Goal: Transaction & Acquisition: Book appointment/travel/reservation

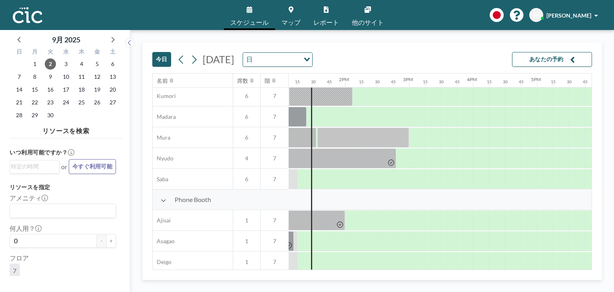
scroll to position [126, 839]
click at [334, 120] on div at bounding box center [337, 117] width 16 height 20
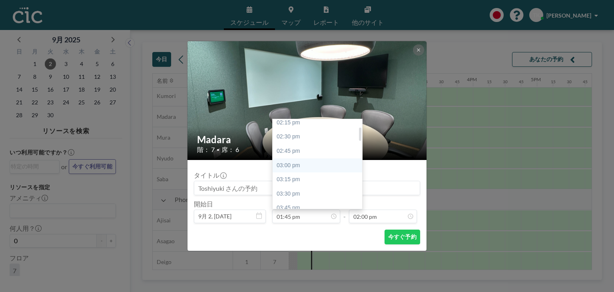
scroll to position [51, 0]
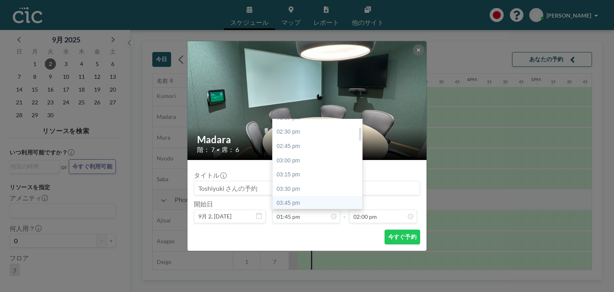
click at [289, 198] on div "03:45 pm" at bounding box center [318, 203] width 93 height 14
type input "03:45 pm"
type input "04:00 pm"
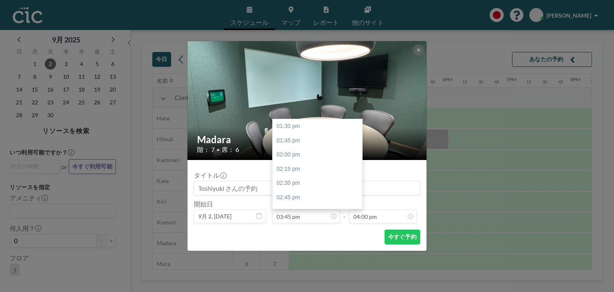
scroll to position [910, 0]
click at [306, 213] on input "03:45 pm" at bounding box center [306, 216] width 68 height 14
click at [297, 124] on div "01:45 pm" at bounding box center [318, 124] width 93 height 14
type input "01:45 pm"
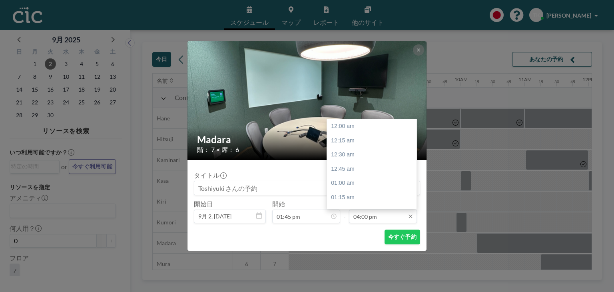
scroll to position [910, 0]
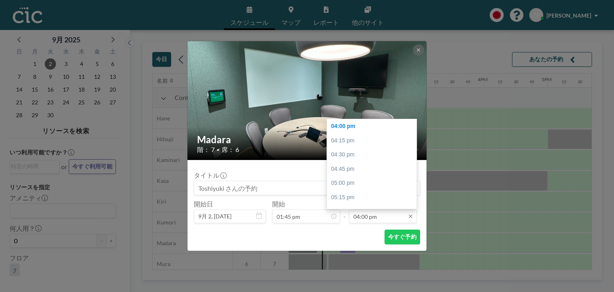
click at [375, 221] on input "04:00 pm" at bounding box center [383, 216] width 68 height 14
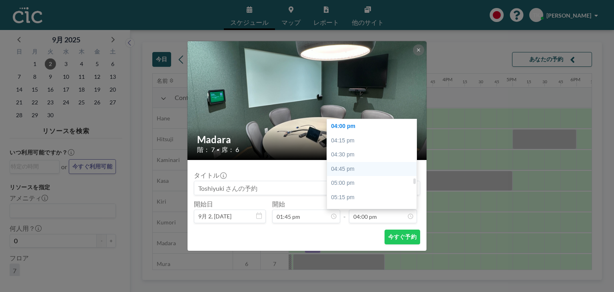
scroll to position [896, 0]
click at [350, 127] on div "03:45 pm" at bounding box center [373, 126] width 93 height 14
type input "03:45 pm"
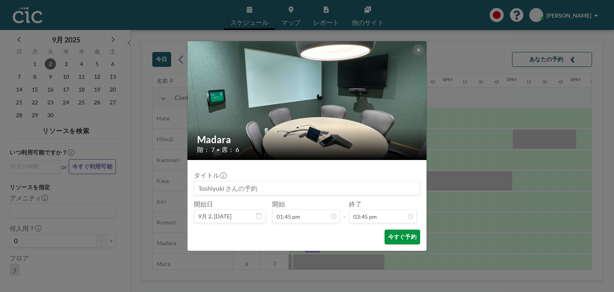
click at [390, 240] on button "今すぐ予約" at bounding box center [402, 236] width 36 height 15
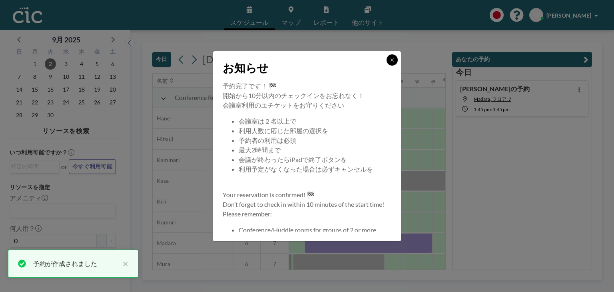
click at [387, 62] on button at bounding box center [391, 59] width 11 height 11
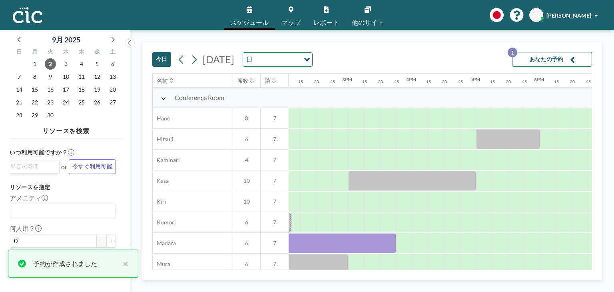
scroll to position [0, 909]
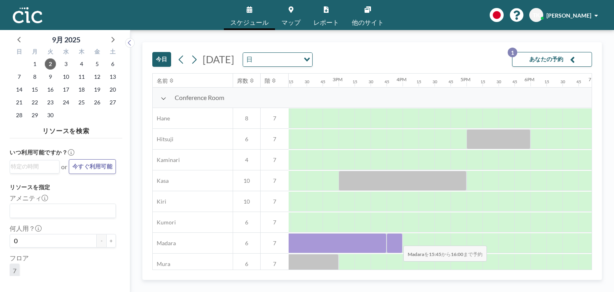
click at [397, 239] on div at bounding box center [394, 243] width 16 height 20
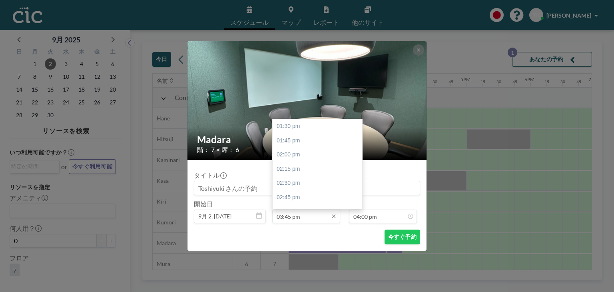
scroll to position [128, 0]
click at [297, 215] on input "03:45 pm" at bounding box center [306, 216] width 68 height 14
click at [296, 173] on div "05:45 pm" at bounding box center [318, 176] width 93 height 14
type input "05:45 pm"
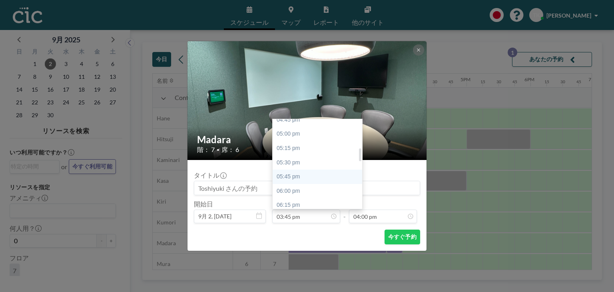
type input "06:00 pm"
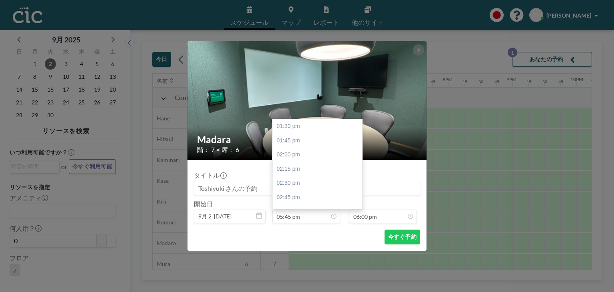
scroll to position [1024, 0]
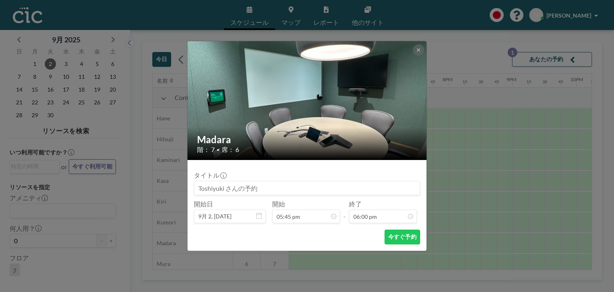
click at [318, 208] on div "開始 05:45 pm 01:30 pm 01:45 pm 02:00 pm 02:15 pm 02:30 pm 02:45 pm 03:00 pm 03:1…" at bounding box center [306, 211] width 68 height 23
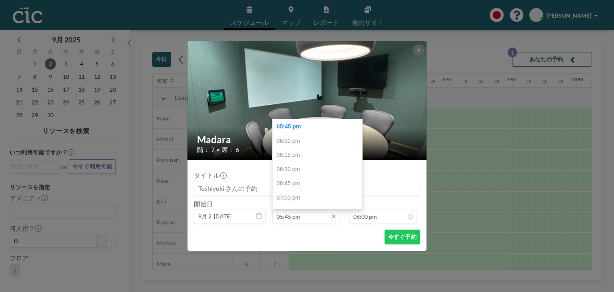
click at [300, 215] on input "05:45 pm" at bounding box center [306, 216] width 68 height 14
click at [292, 121] on div "03:45 pm" at bounding box center [318, 121] width 93 height 14
type input "03:45 pm"
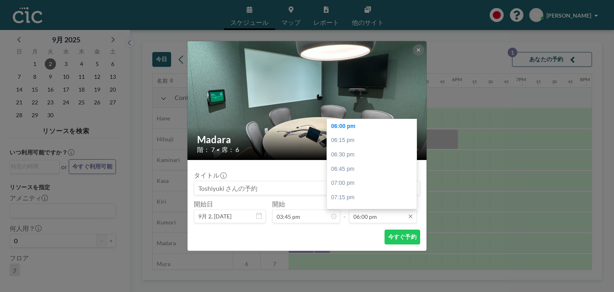
scroll to position [0, 0]
click at [356, 122] on div "05:45 pm" at bounding box center [373, 124] width 93 height 14
type input "05:45 pm"
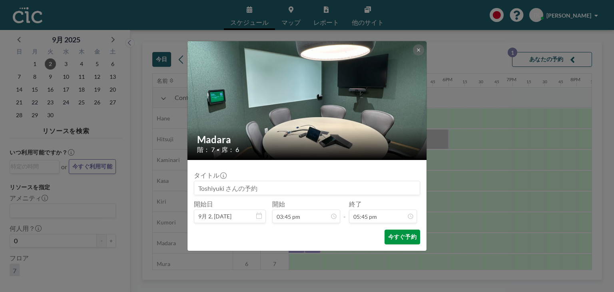
click at [401, 232] on button "今すぐ予約" at bounding box center [402, 236] width 36 height 15
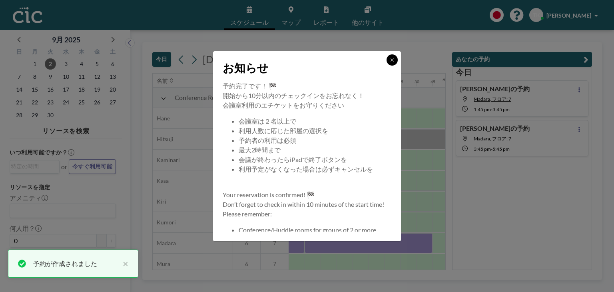
click at [391, 63] on button at bounding box center [391, 59] width 11 height 11
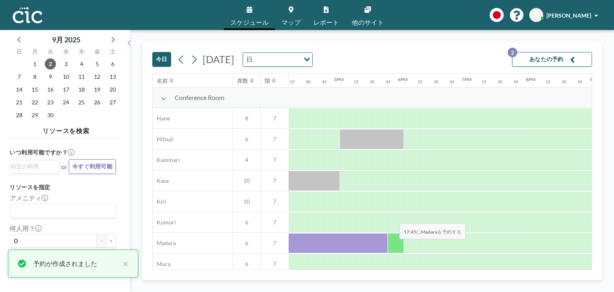
click at [393, 245] on div at bounding box center [396, 243] width 16 height 20
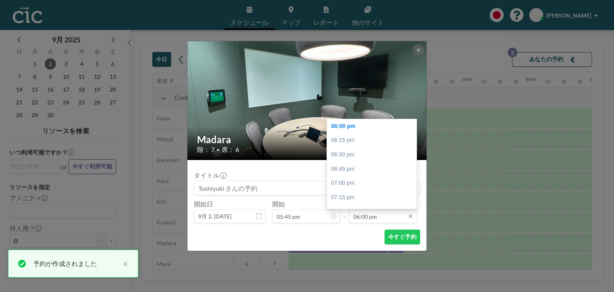
click at [368, 217] on input "06:00 pm" at bounding box center [383, 216] width 68 height 14
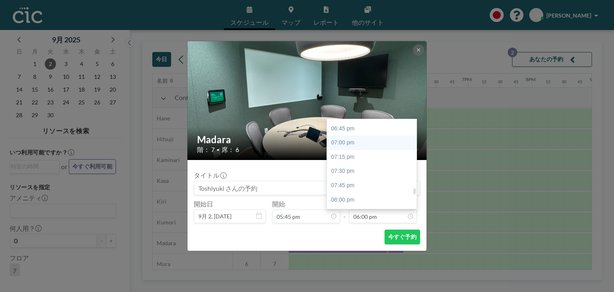
click at [358, 183] on div "07:45 pm" at bounding box center [373, 185] width 93 height 14
type input "07:45 pm"
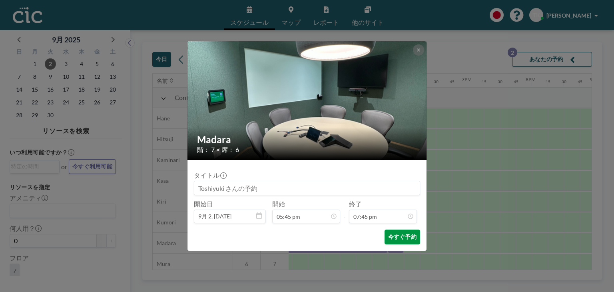
click at [402, 242] on button "今すぐ予約" at bounding box center [402, 236] width 36 height 15
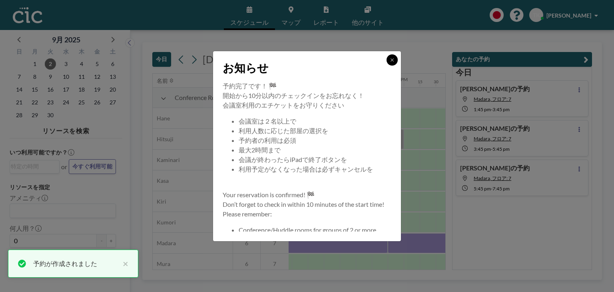
click at [391, 63] on button at bounding box center [391, 59] width 11 height 11
